Goal: Register for event/course

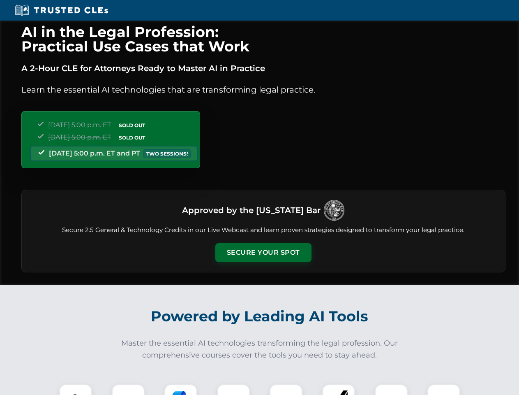
click at [263, 252] on button "Secure Your Spot" at bounding box center [263, 252] width 96 height 19
click at [76, 389] on img at bounding box center [76, 401] width 24 height 24
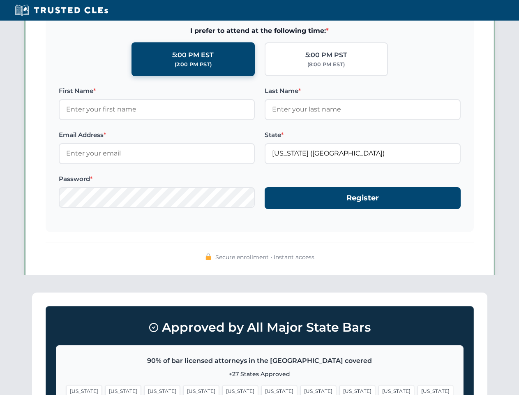
click at [301, 389] on span "[US_STATE]" at bounding box center [319, 391] width 36 height 12
click at [379, 389] on span "[US_STATE]" at bounding box center [397, 391] width 36 height 12
